Goal: Task Accomplishment & Management: Use online tool/utility

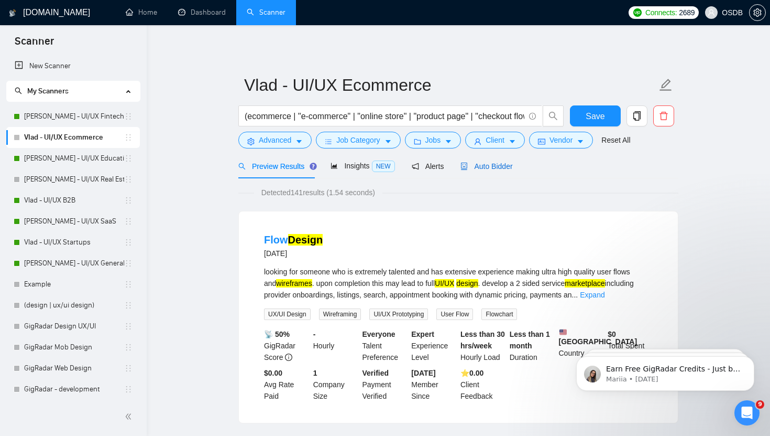
click at [483, 162] on span "Auto Bidder" at bounding box center [487, 166] width 52 height 8
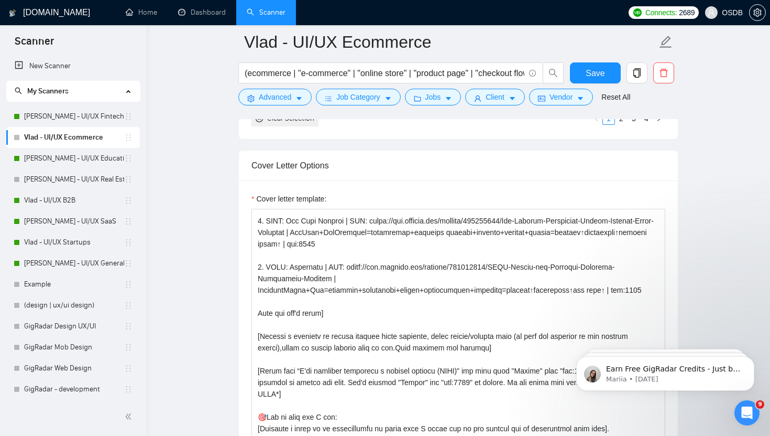
scroll to position [34, 0]
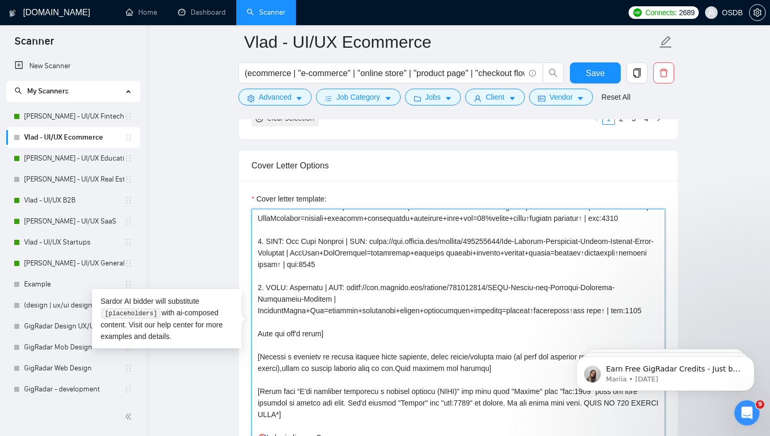
drag, startPoint x: 259, startPoint y: 300, endPoint x: 325, endPoint y: 320, distance: 69.0
click at [325, 321] on textarea "Cover letter template:" at bounding box center [459, 327] width 414 height 236
click at [322, 330] on textarea "Cover letter template:" at bounding box center [459, 327] width 414 height 236
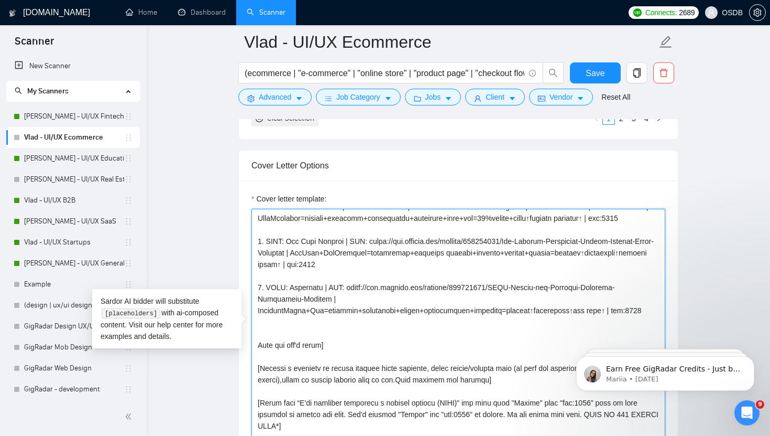
paste textarea "3. CLNT: Respectra | URL: [URL][DOMAIN_NAME] | TacticalTrain+Web=programs+curri…"
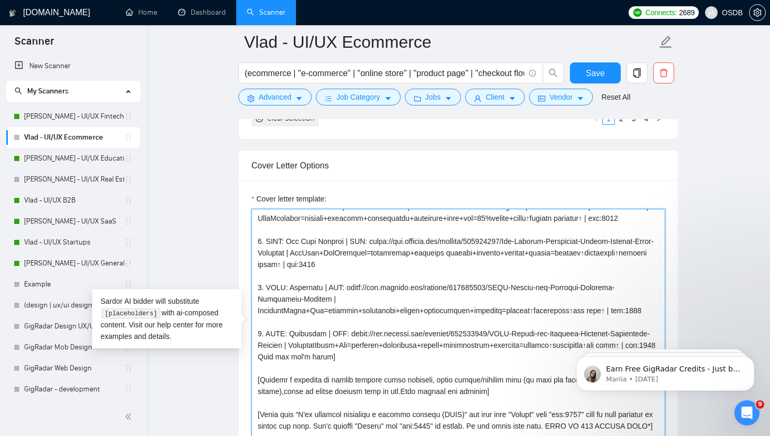
click at [261, 345] on textarea "Cover letter template:" at bounding box center [459, 327] width 414 height 236
drag, startPoint x: 322, startPoint y: 346, endPoint x: 291, endPoint y: 346, distance: 30.9
click at [291, 346] on textarea "Cover letter template:" at bounding box center [459, 327] width 414 height 236
drag, startPoint x: 349, startPoint y: 345, endPoint x: 323, endPoint y: 360, distance: 29.8
click at [323, 360] on textarea "Cover letter template:" at bounding box center [459, 327] width 414 height 236
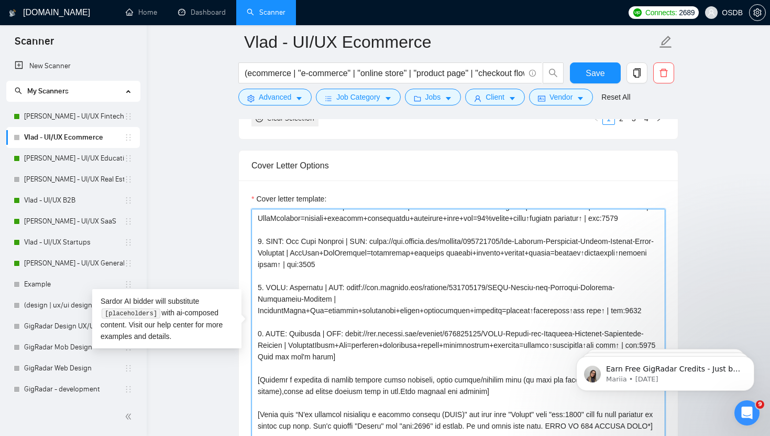
paste textarea "31308607/E-commerce-Platform-for-Thermal-Logistics-Solutions"
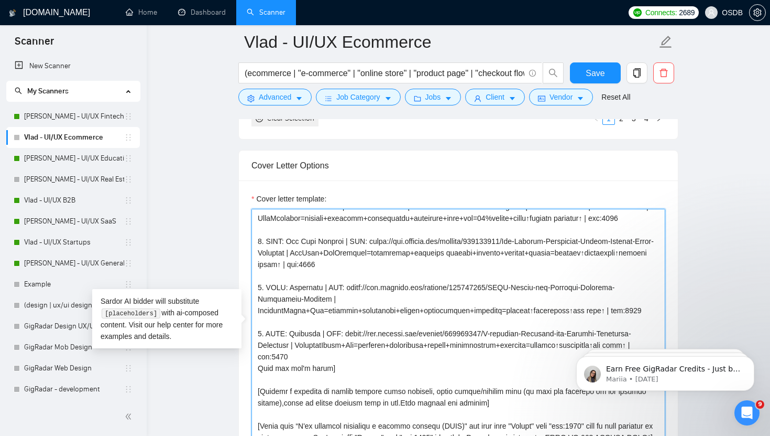
drag, startPoint x: 295, startPoint y: 357, endPoint x: 450, endPoint y: 359, distance: 155.1
click at [450, 359] on textarea "Cover letter template:" at bounding box center [459, 327] width 414 height 236
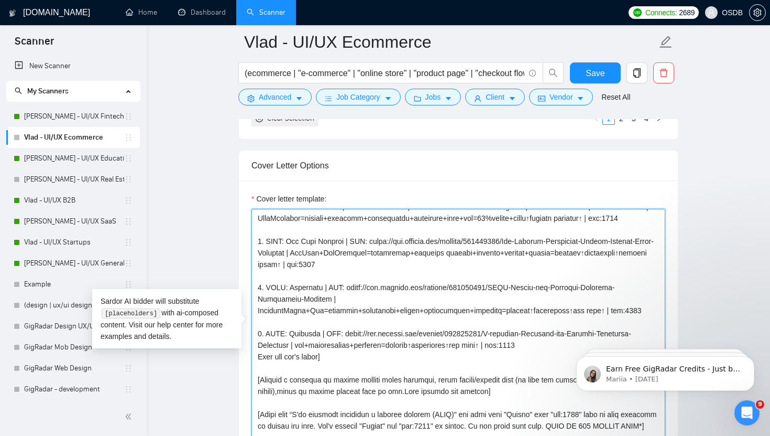
drag, startPoint x: 489, startPoint y: 357, endPoint x: 297, endPoint y: 355, distance: 192.9
click at [296, 356] on textarea "Cover letter template:" at bounding box center [459, 327] width 414 height 236
paste textarea "E-commerce+thermal logistics=buy/manage temp-controlled shipping products+servi…"
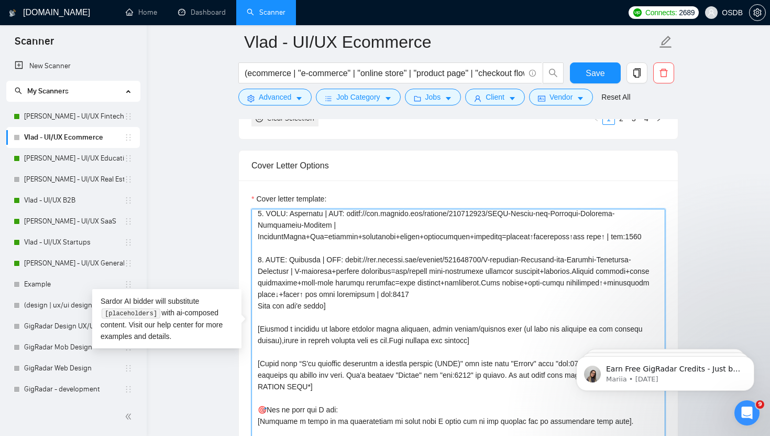
scroll to position [108, 0]
drag, startPoint x: 376, startPoint y: 374, endPoint x: 347, endPoint y: 374, distance: 28.8
click at [347, 374] on textarea "Cover letter template:" at bounding box center [459, 327] width 414 height 236
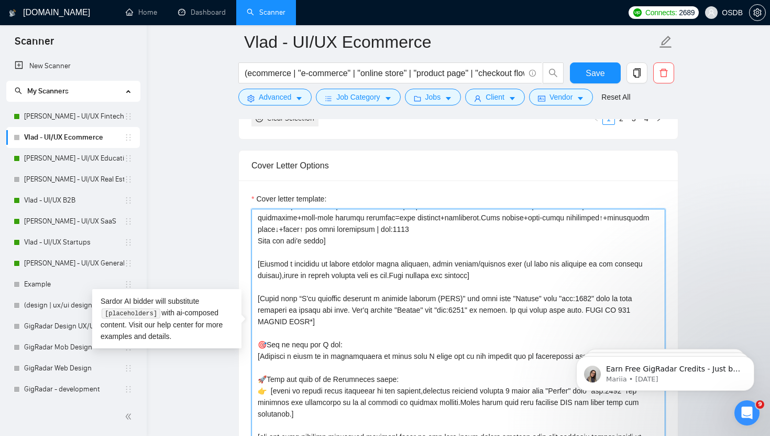
scroll to position [178, 0]
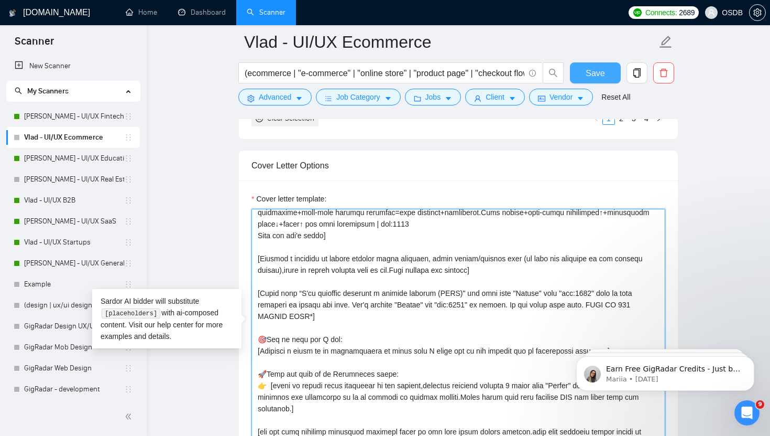
type textarea "[Loremi= 8. DOLO: SitametcOnsec | ADI: elits://doe.tempori.utl/etdolor/27470985…"
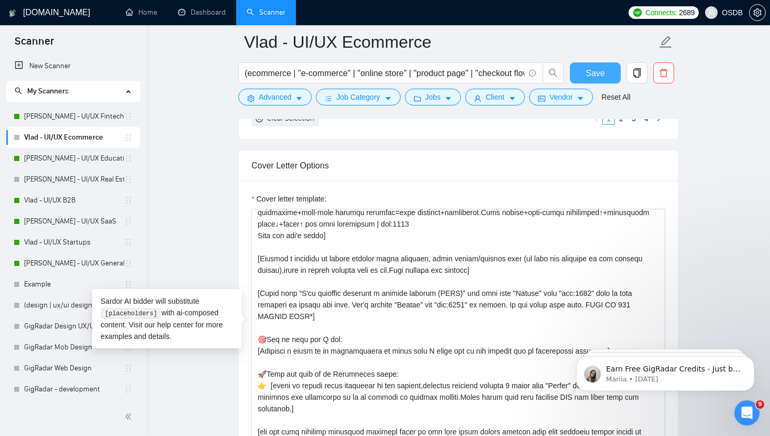
click at [596, 68] on span "Save" at bounding box center [595, 73] width 19 height 13
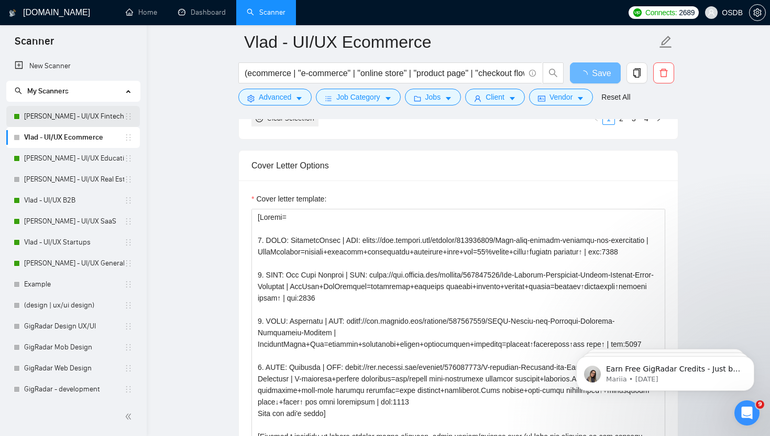
click at [70, 111] on link "[PERSON_NAME] - UI/UX Fintech" at bounding box center [74, 116] width 100 height 21
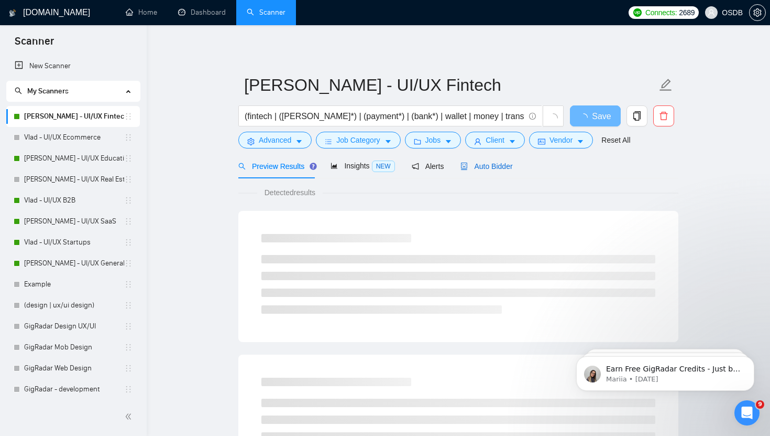
click at [482, 164] on span "Auto Bidder" at bounding box center [487, 166] width 52 height 8
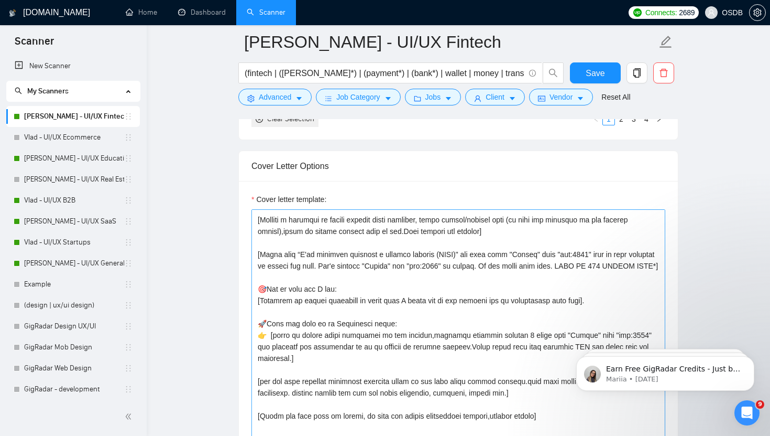
scroll to position [219, 0]
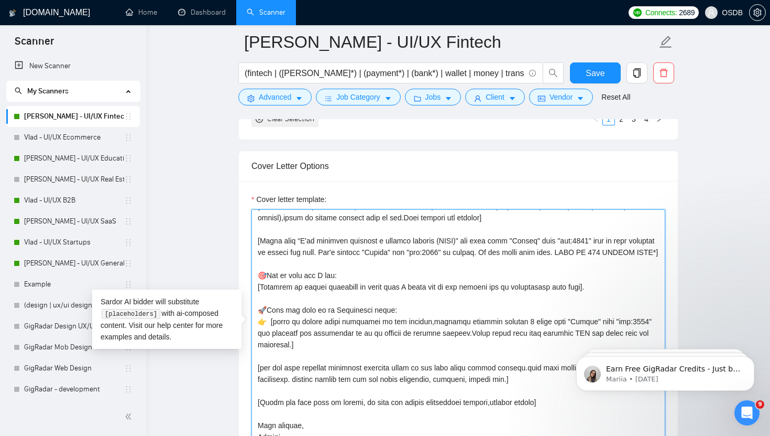
drag, startPoint x: 259, startPoint y: 291, endPoint x: 596, endPoint y: 291, distance: 337.0
click at [596, 290] on textarea "Cover letter template:" at bounding box center [459, 327] width 414 height 236
click at [79, 134] on link "Vlad - UI/UX Ecommerce" at bounding box center [74, 137] width 100 height 21
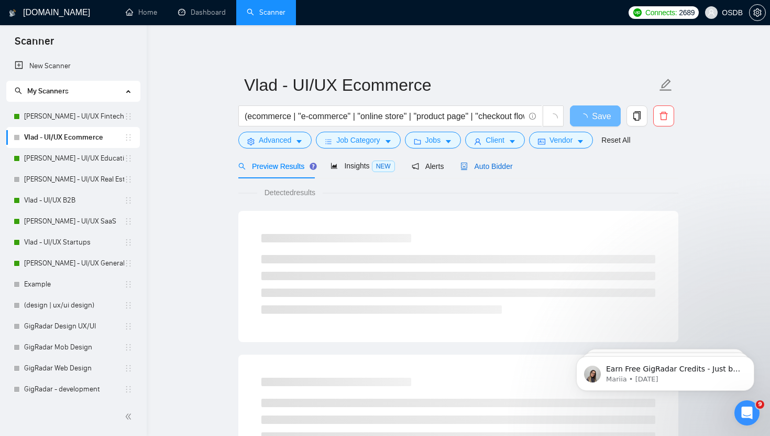
click at [472, 166] on span "Auto Bidder" at bounding box center [487, 166] width 52 height 8
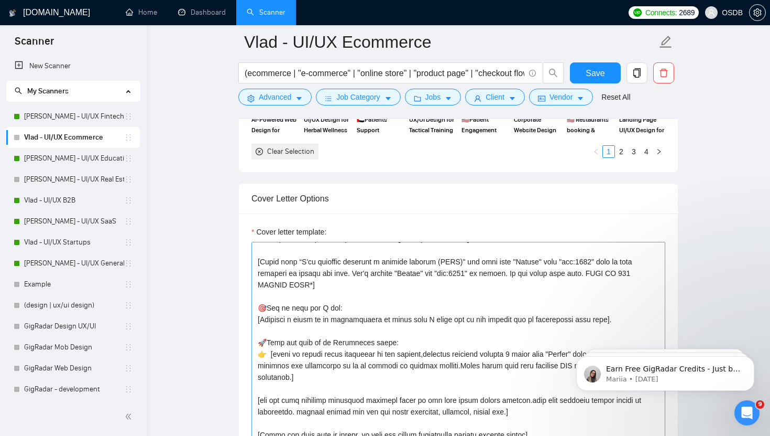
scroll to position [254, 0]
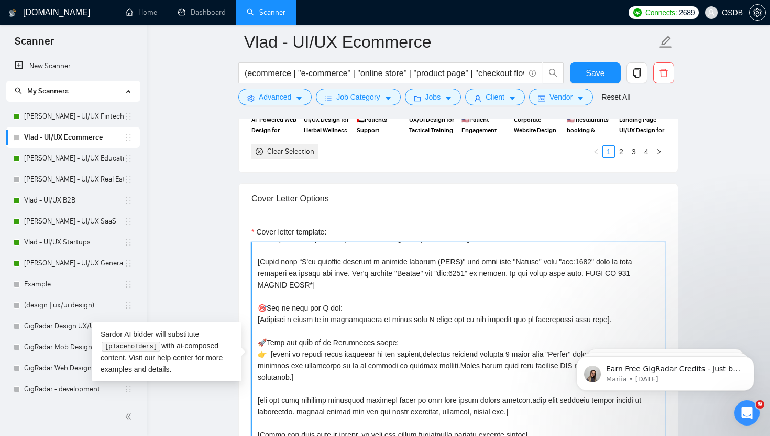
drag, startPoint x: 256, startPoint y: 320, endPoint x: 615, endPoint y: 324, distance: 358.5
click at [615, 324] on textarea "Cover letter template:" at bounding box center [459, 360] width 414 height 236
paste textarea "my design expertise or tools that I could use on the project and my proficiency…"
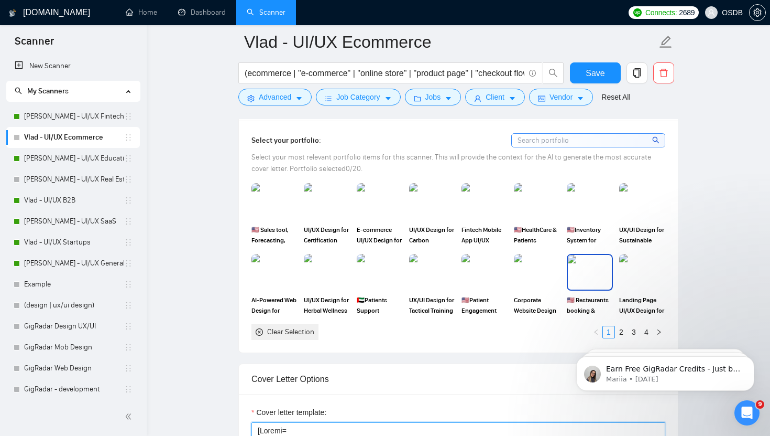
scroll to position [968, 0]
type textarea "[Loremi= 8. DOLO: SitametcOnsec | ADI: elits://doe.tempori.utl/etdolor/27470985…"
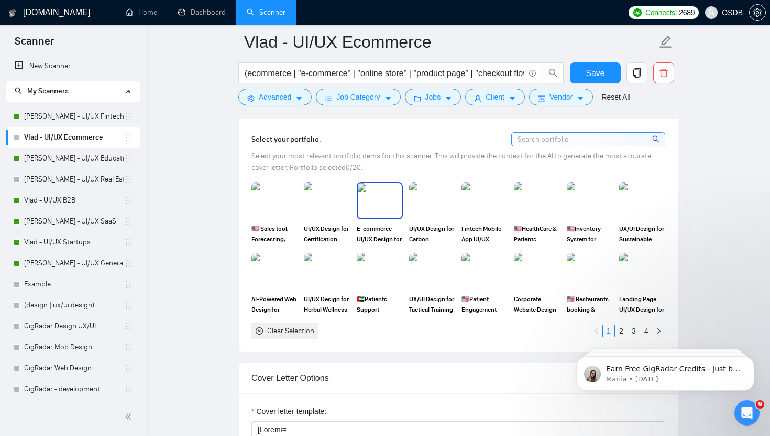
click at [386, 206] on img at bounding box center [380, 200] width 44 height 35
click at [422, 275] on img at bounding box center [432, 271] width 44 height 35
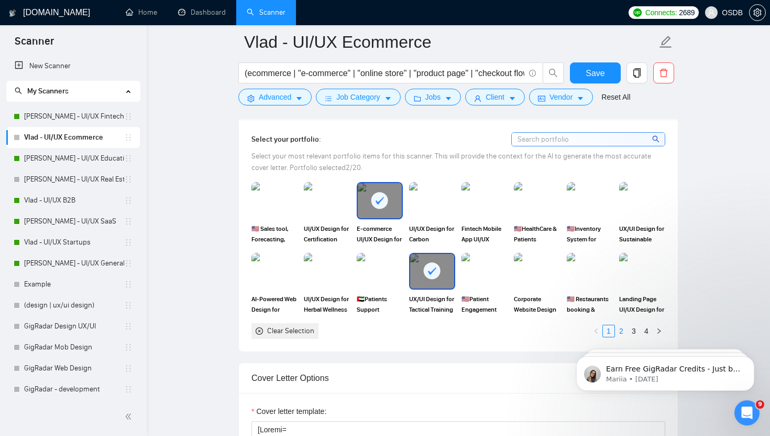
click at [621, 327] on link "2" at bounding box center [622, 331] width 12 height 12
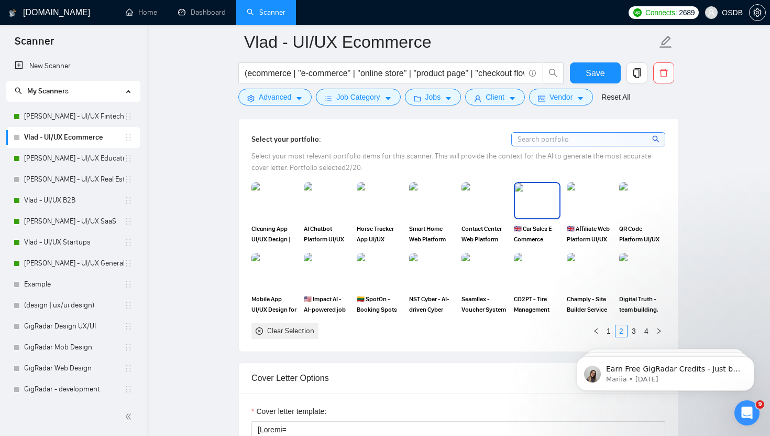
click at [527, 206] on img at bounding box center [537, 200] width 44 height 35
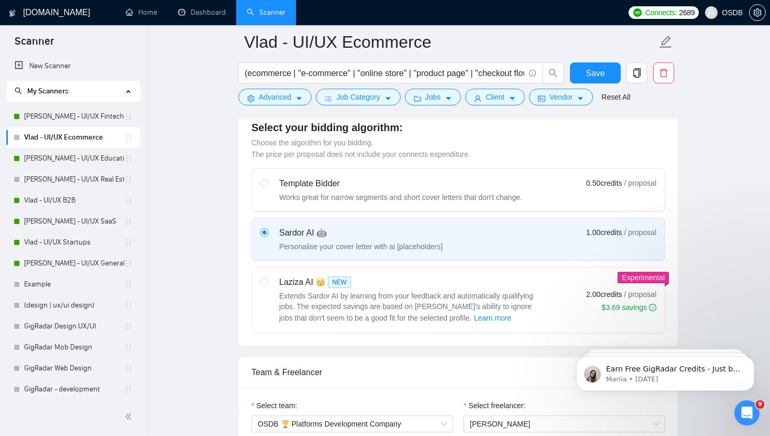
scroll to position [238, 0]
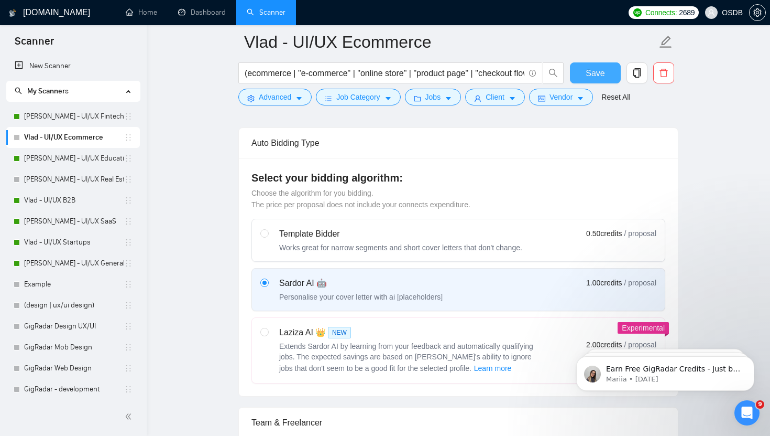
click at [597, 75] on span "Save" at bounding box center [595, 73] width 19 height 13
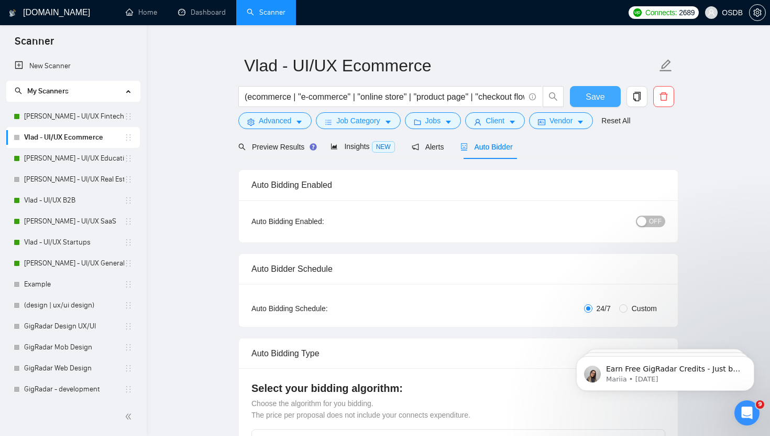
scroll to position [0, 0]
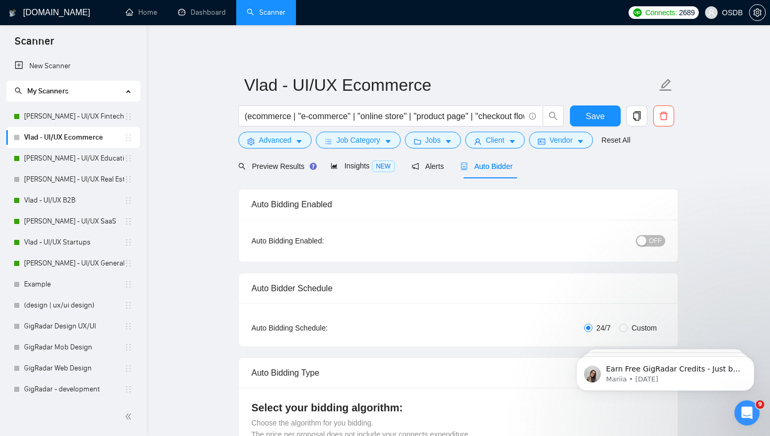
click at [644, 240] on div "button" at bounding box center [641, 240] width 9 height 9
click at [593, 112] on span "Save" at bounding box center [595, 116] width 19 height 13
click at [94, 181] on link "[PERSON_NAME] - UI/UX Real Estate" at bounding box center [74, 179] width 100 height 21
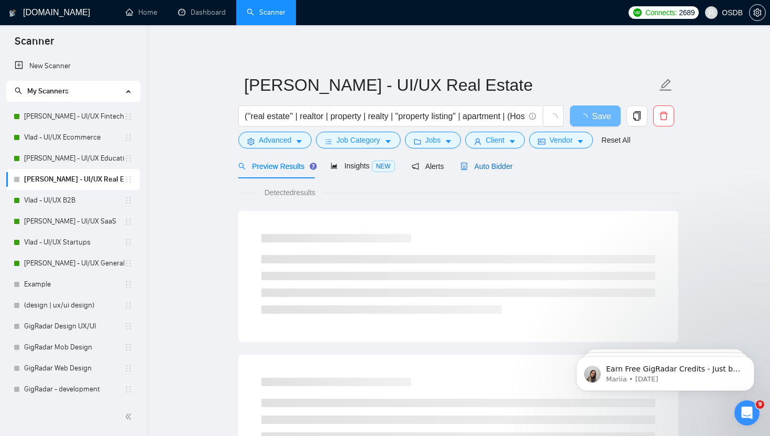
click at [486, 168] on span "Auto Bidder" at bounding box center [487, 166] width 52 height 8
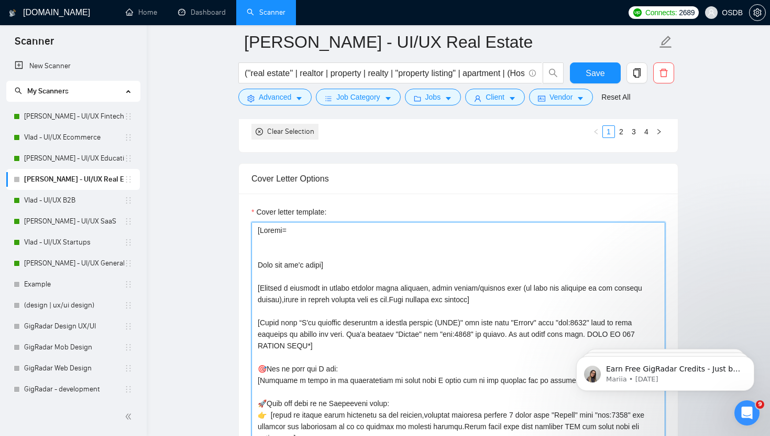
click at [300, 240] on textarea "Cover letter template:" at bounding box center [459, 340] width 414 height 236
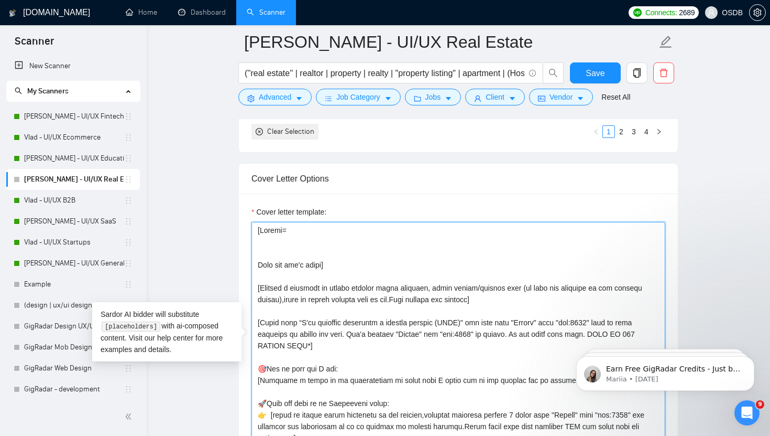
paste textarea "[Folder= 1. CLNT: GTA Search | URL: [URL][DOMAIN_NAME] | Web platform=compare r…"
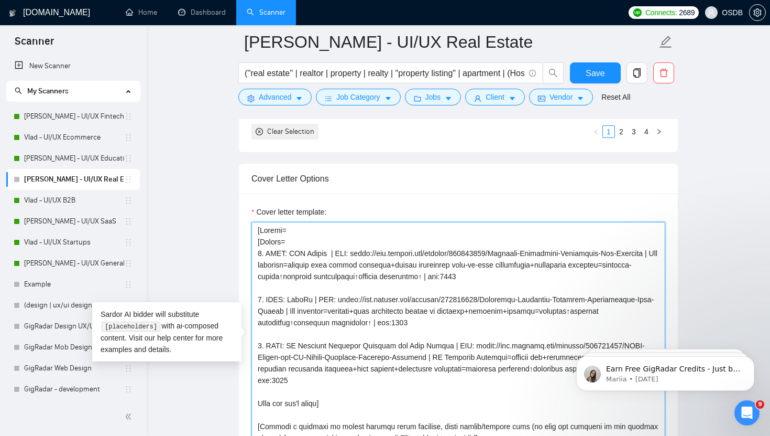
drag, startPoint x: 288, startPoint y: 242, endPoint x: 254, endPoint y: 243, distance: 33.5
click at [253, 243] on textarea "Cover letter template:" at bounding box center [459, 340] width 414 height 236
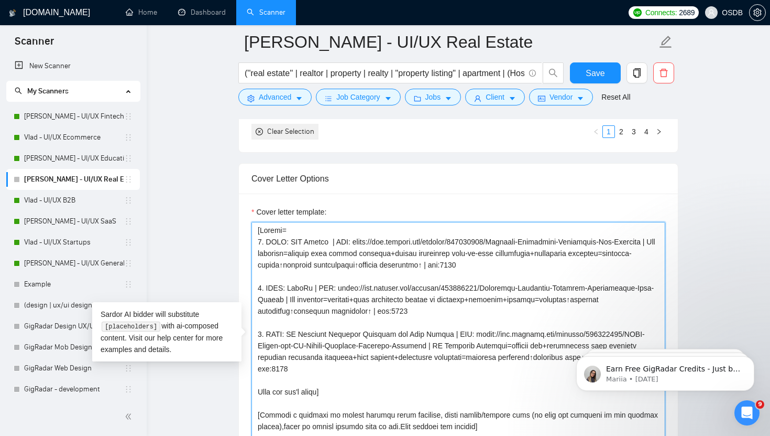
type textarea "[Loremi= 2. DOLO: SIT Ametco | ADI: elits://doe.tempori.utl/etdolor/965240195/M…"
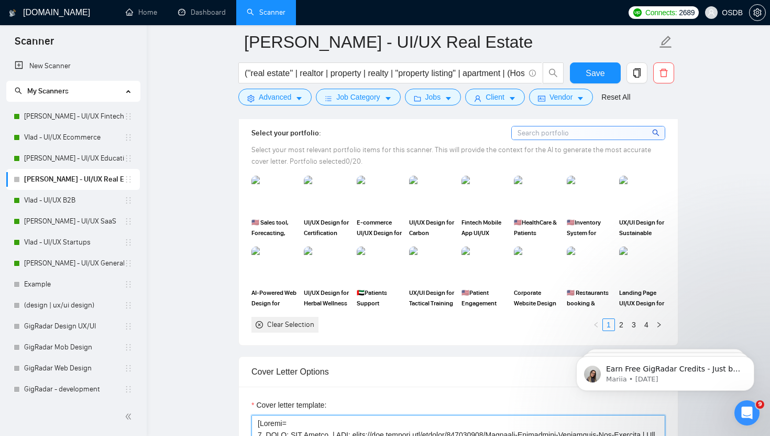
scroll to position [962, 0]
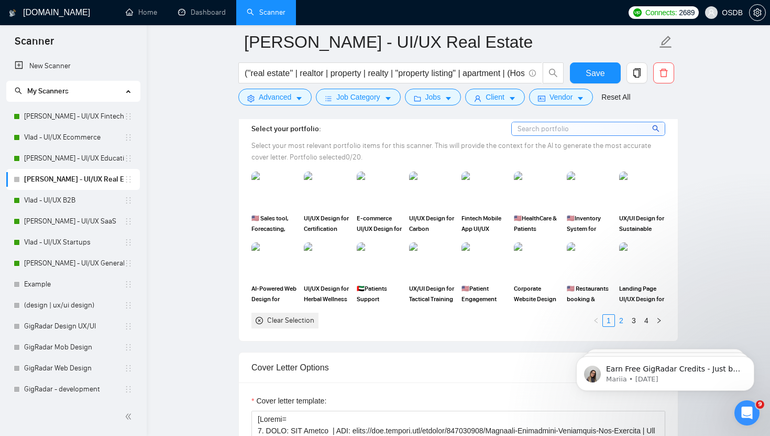
click at [624, 321] on link "2" at bounding box center [622, 320] width 12 height 12
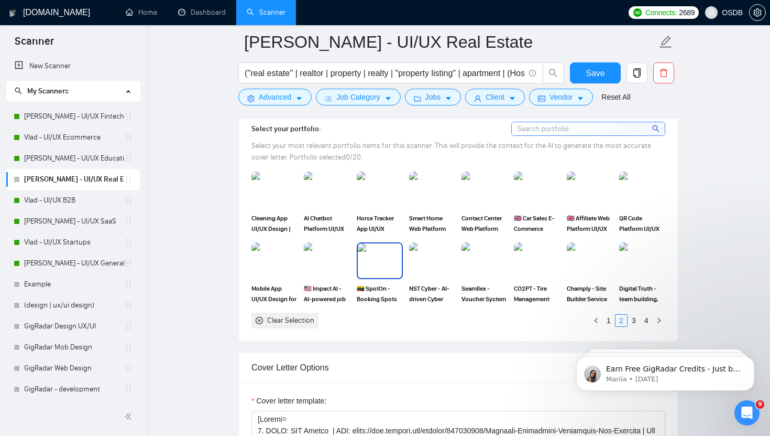
click at [377, 258] on img at bounding box center [380, 260] width 44 height 35
click at [610, 319] on link "1" at bounding box center [609, 320] width 12 height 12
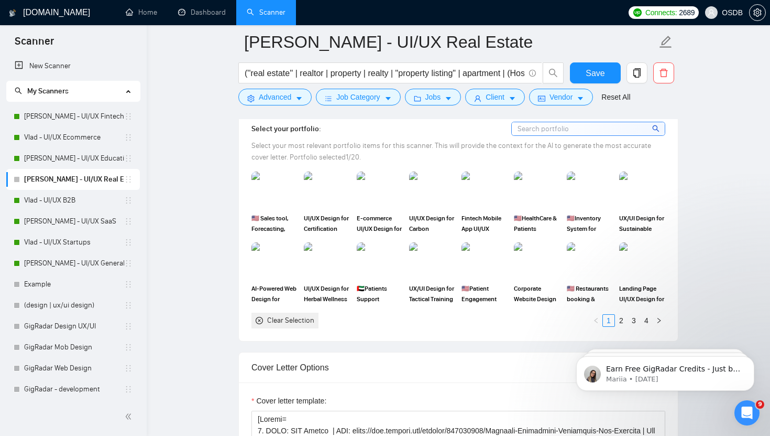
click at [260, 259] on img at bounding box center [275, 260] width 46 height 37
click at [622, 320] on link "2" at bounding box center [622, 320] width 12 height 12
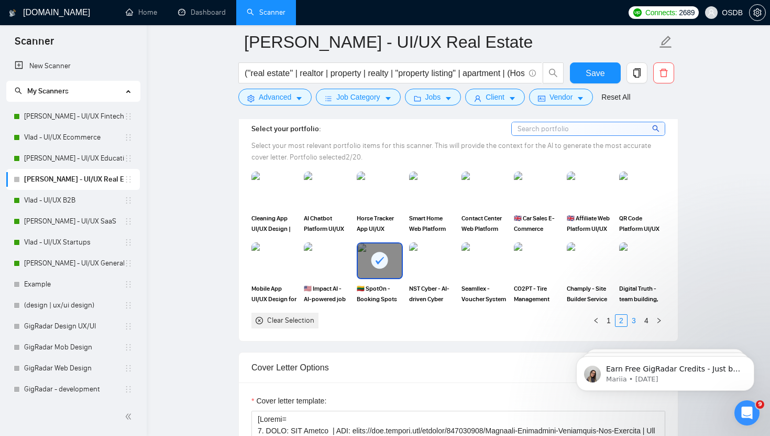
click at [634, 318] on link "3" at bounding box center [634, 320] width 12 height 12
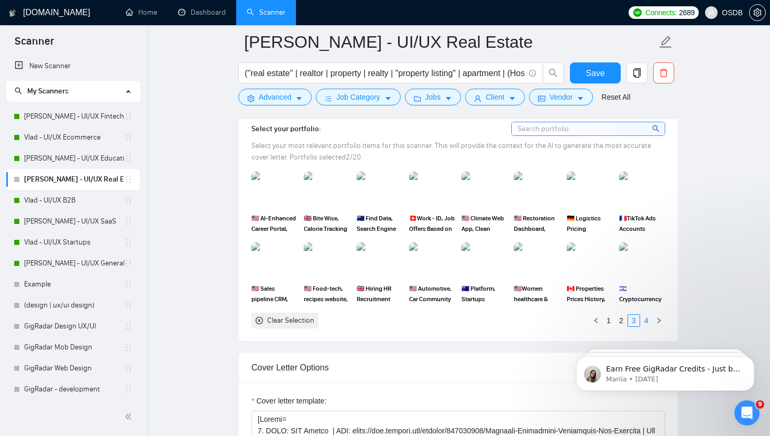
click at [646, 319] on link "4" at bounding box center [647, 320] width 12 height 12
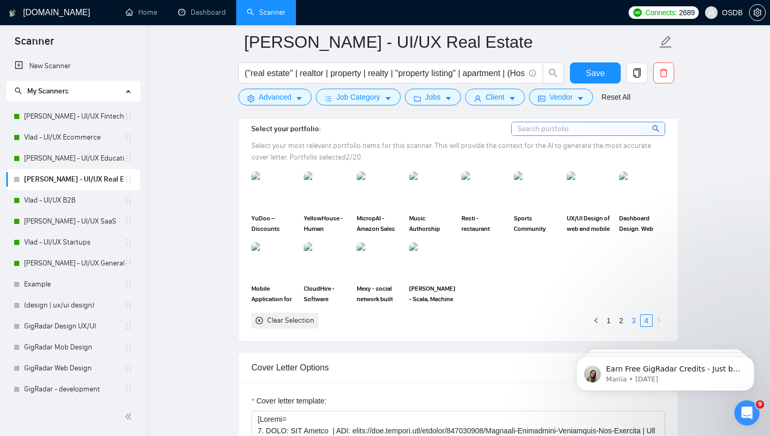
click at [632, 320] on link "3" at bounding box center [634, 320] width 12 height 12
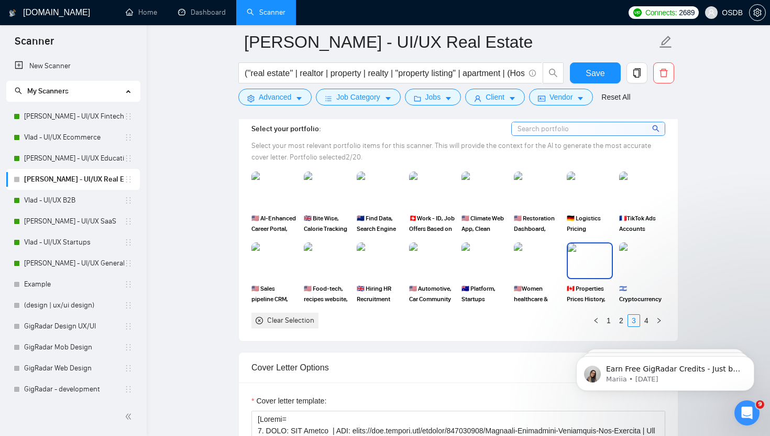
click at [590, 256] on img at bounding box center [590, 260] width 44 height 35
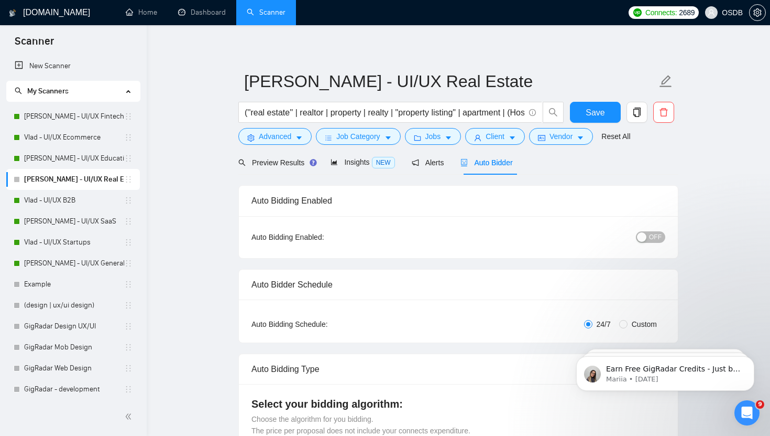
scroll to position [2, 0]
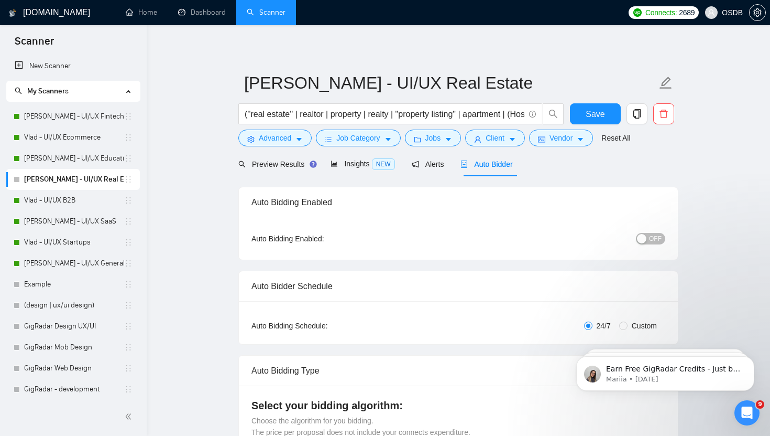
click at [646, 237] on div "button" at bounding box center [641, 238] width 9 height 9
click at [595, 112] on span "Save" at bounding box center [595, 113] width 19 height 13
click at [144, 15] on link "Home" at bounding box center [141, 12] width 31 height 9
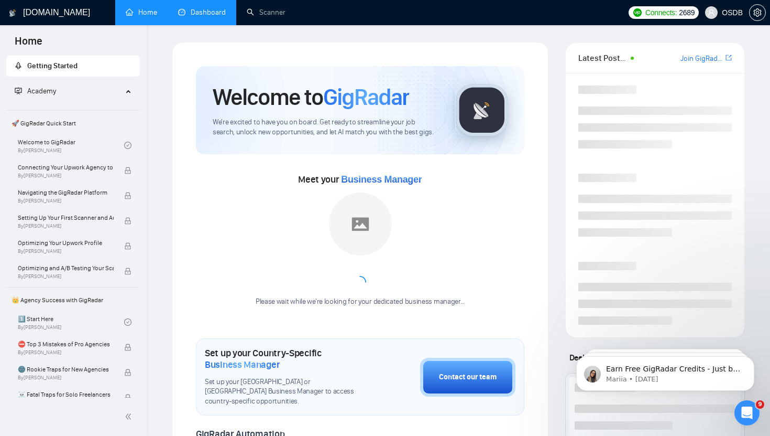
click at [187, 17] on link "Dashboard" at bounding box center [202, 12] width 48 height 9
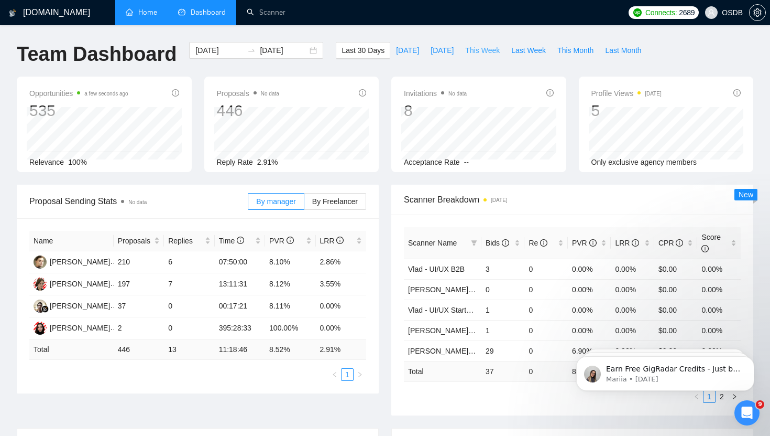
click at [474, 50] on span "This Week" at bounding box center [482, 51] width 35 height 12
type input "[DATE]"
